Goal: Check status: Check status

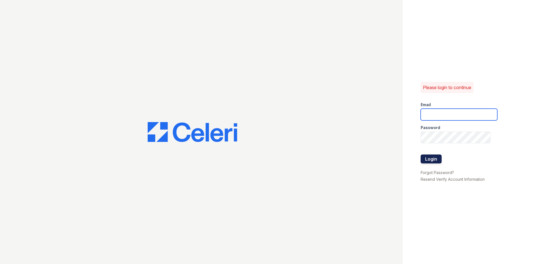
type input "[DOMAIN_NAME][EMAIL_ADDRESS][DOMAIN_NAME]"
click at [430, 160] on button "Login" at bounding box center [431, 159] width 21 height 9
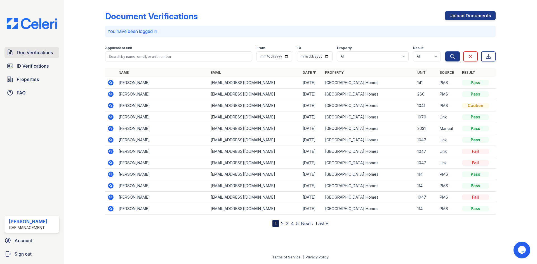
click at [41, 54] on span "Doc Verifications" at bounding box center [35, 52] width 36 height 7
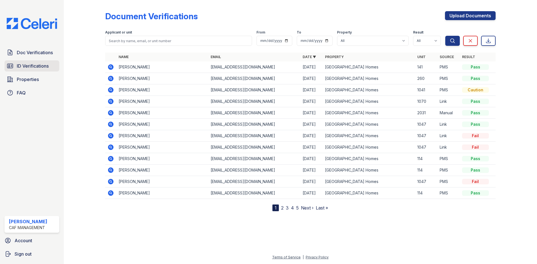
click at [34, 68] on span "ID Verifications" at bounding box center [33, 66] width 32 height 7
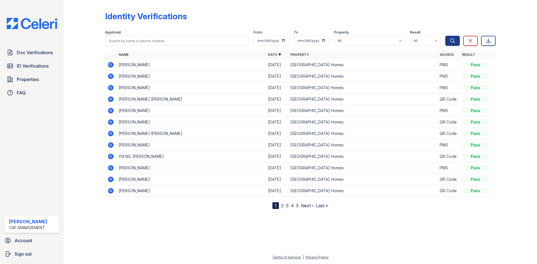
click at [112, 77] on icon at bounding box center [111, 77] width 6 height 6
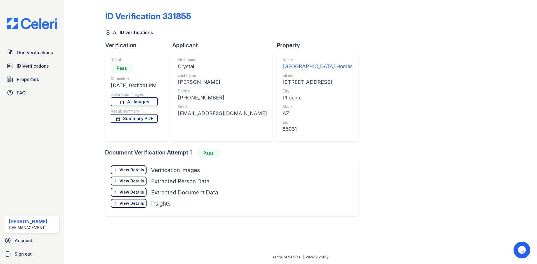
click at [134, 172] on div "View Details" at bounding box center [132, 170] width 25 height 6
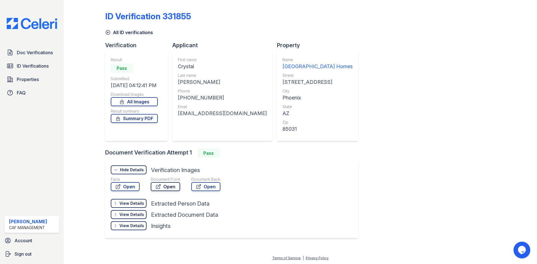
click at [166, 189] on link "Open" at bounding box center [165, 186] width 29 height 9
click at [53, 51] on span "Doc Verifications" at bounding box center [35, 52] width 36 height 7
